Goal: Task Accomplishment & Management: Manage account settings

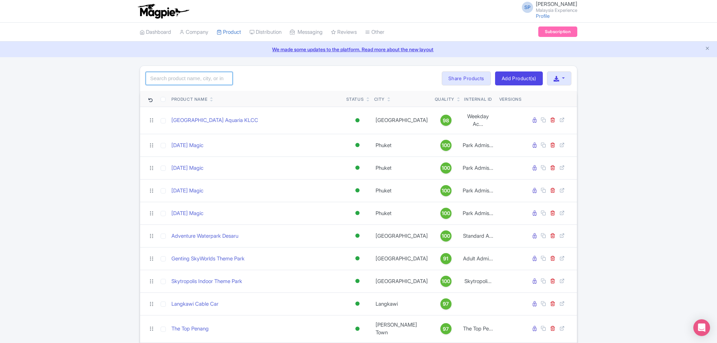
click at [190, 77] on input "search" at bounding box center [189, 78] width 87 height 13
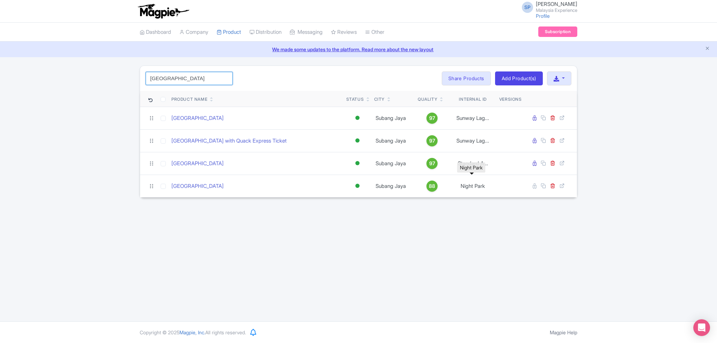
type input "[GEOGRAPHIC_DATA]"
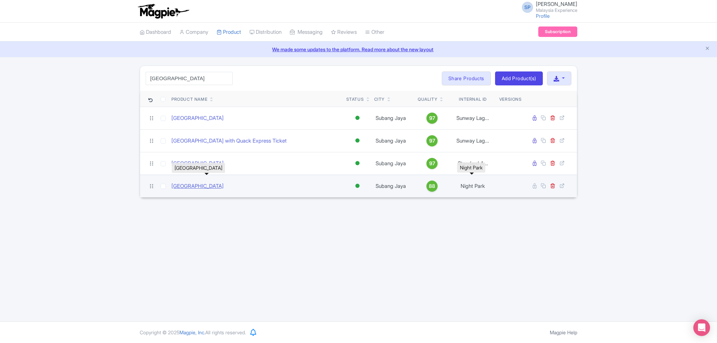
click at [224, 183] on link "[GEOGRAPHIC_DATA]" at bounding box center [197, 186] width 52 height 8
click at [224, 184] on link "[GEOGRAPHIC_DATA]" at bounding box center [197, 186] width 52 height 8
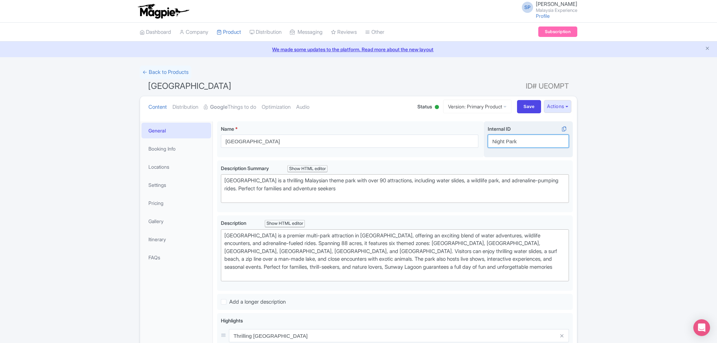
click at [541, 143] on input "Night Park" at bounding box center [528, 140] width 81 height 13
click at [523, 141] on input "Night Park" at bounding box center [528, 140] width 81 height 13
type input "Night Park Ticket"
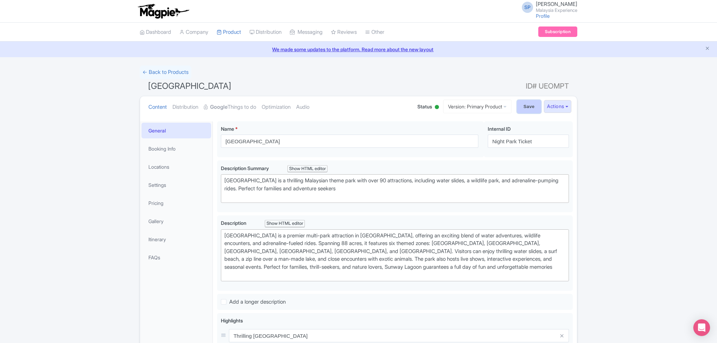
click at [522, 107] on input "Save" at bounding box center [529, 106] width 24 height 13
type input "Saving..."
click at [256, 109] on link "Google Things to do" at bounding box center [230, 107] width 52 height 22
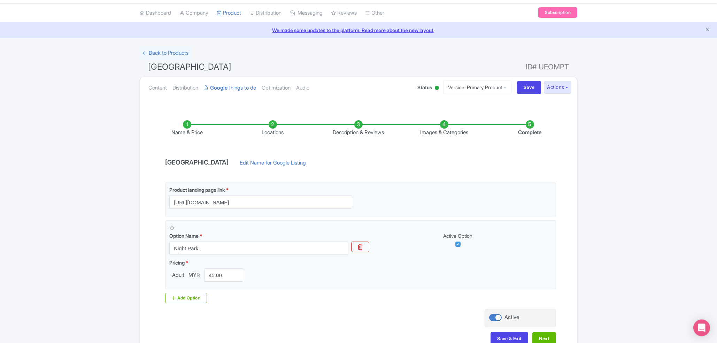
scroll to position [63, 0]
